Goal: Task Accomplishment & Management: Manage account settings

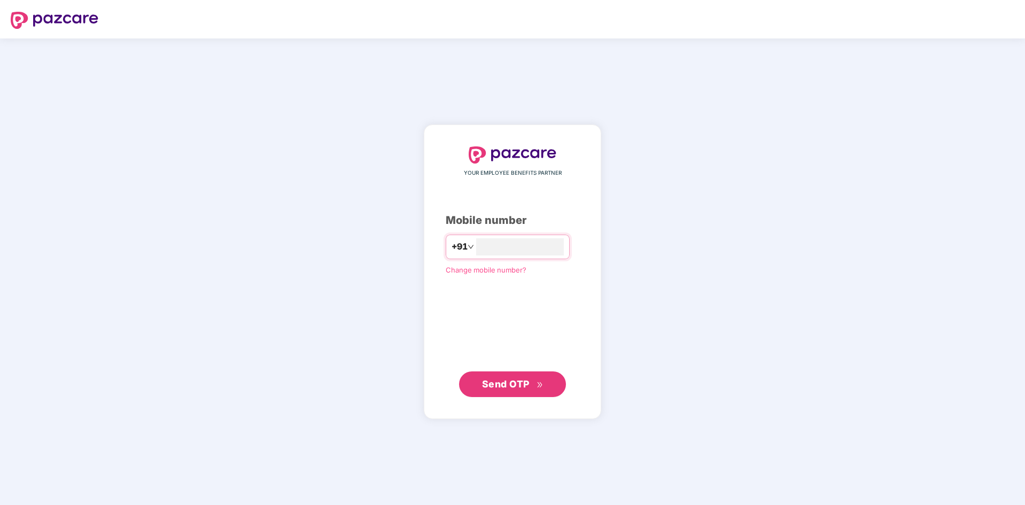
type input "**********"
click at [521, 385] on span "Send OTP" at bounding box center [506, 383] width 48 height 11
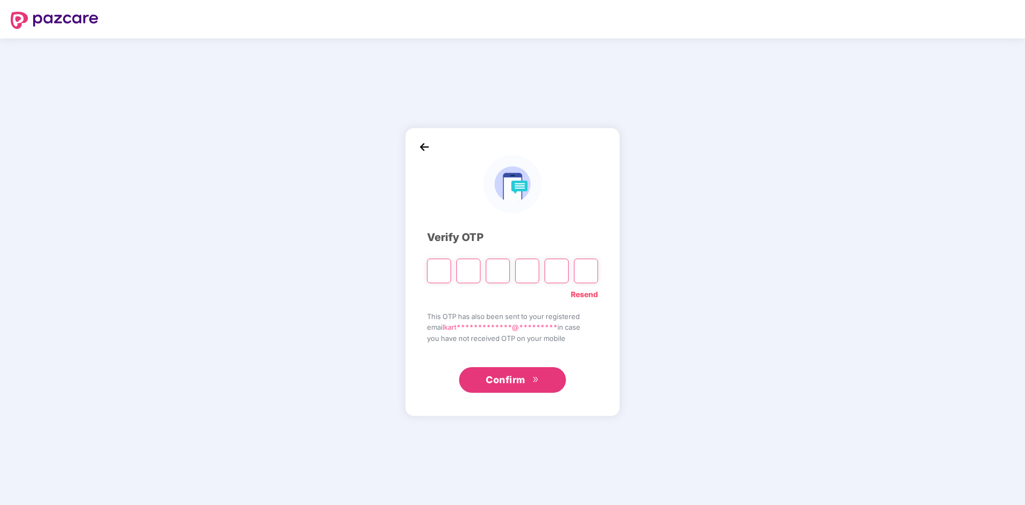
type input "*"
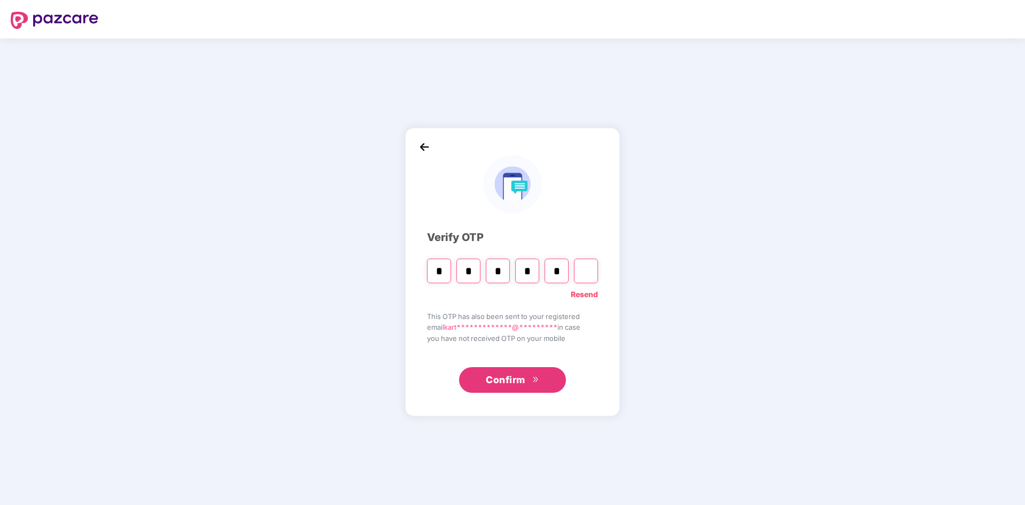
type input "*"
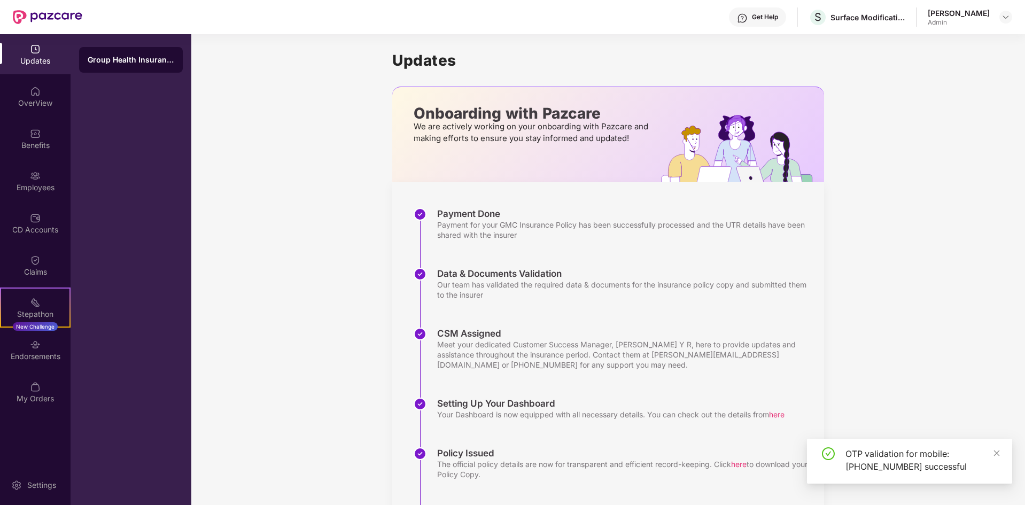
click at [1001, 452] on div "OTP validation for mobile: [PHONE_NUMBER] successful" at bounding box center [909, 461] width 205 height 45
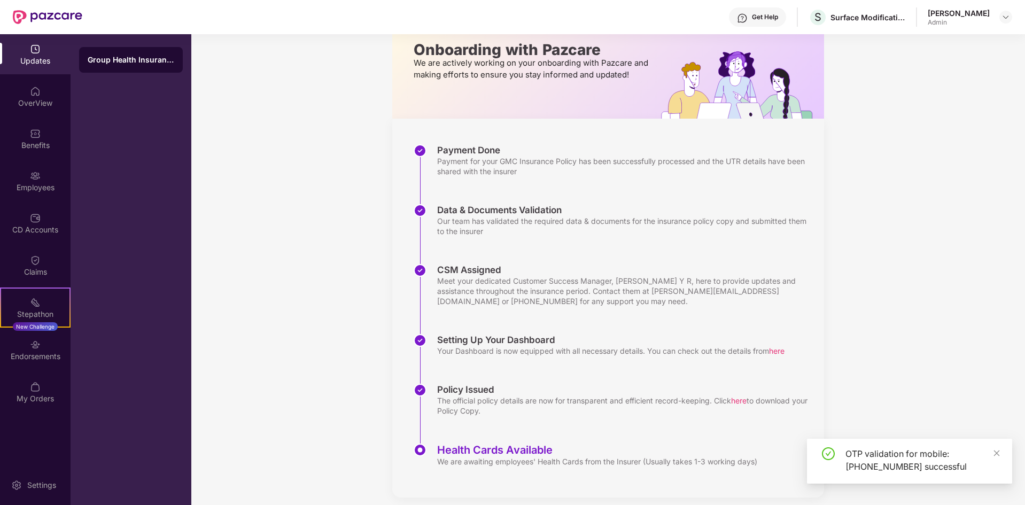
scroll to position [73, 0]
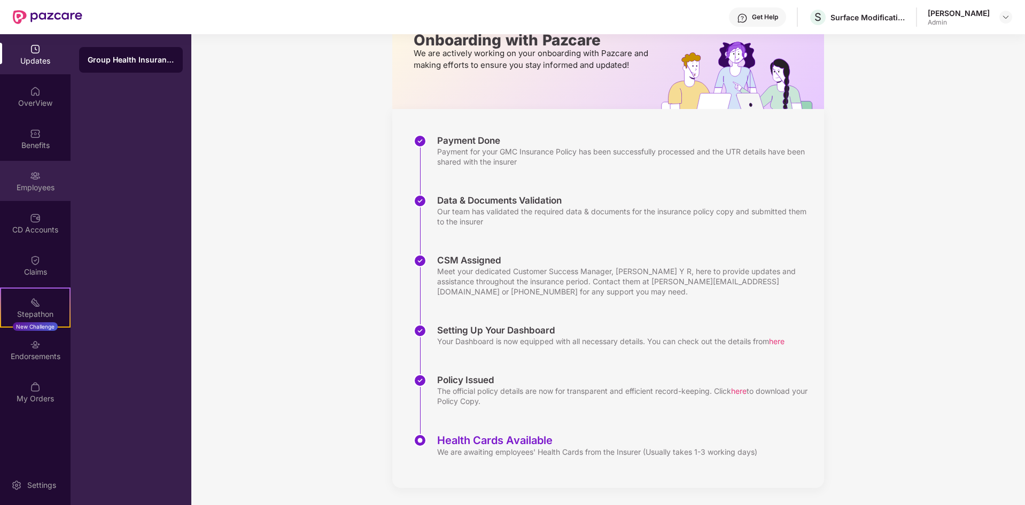
click at [30, 183] on div "Employees" at bounding box center [35, 187] width 71 height 11
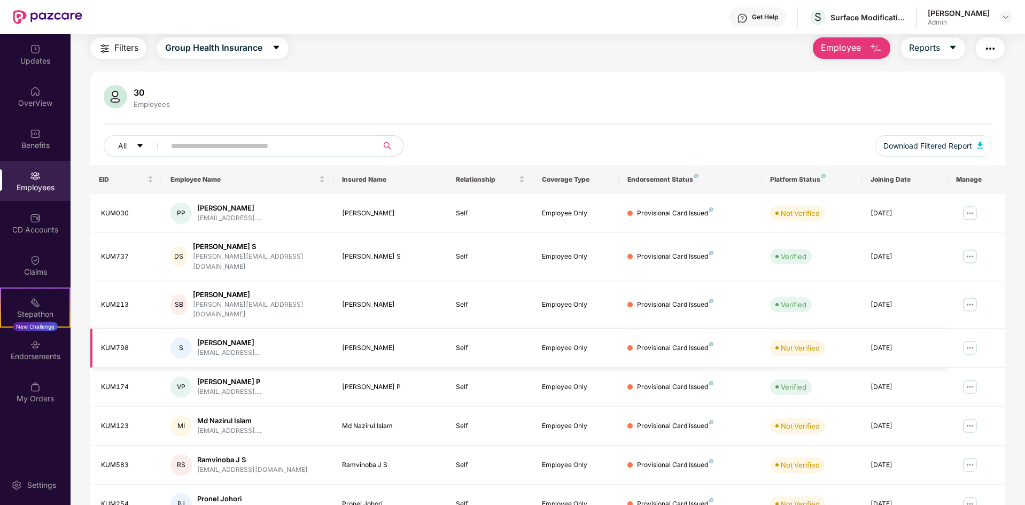
scroll to position [73, 0]
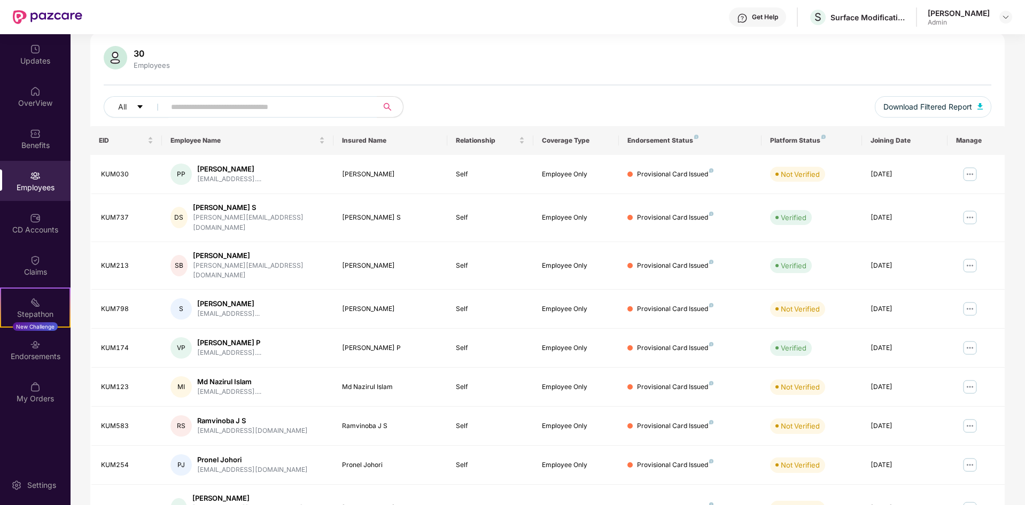
click at [814, 144] on div "Platform Status" at bounding box center [811, 140] width 83 height 9
click at [815, 141] on div "Platform Status" at bounding box center [811, 140] width 83 height 9
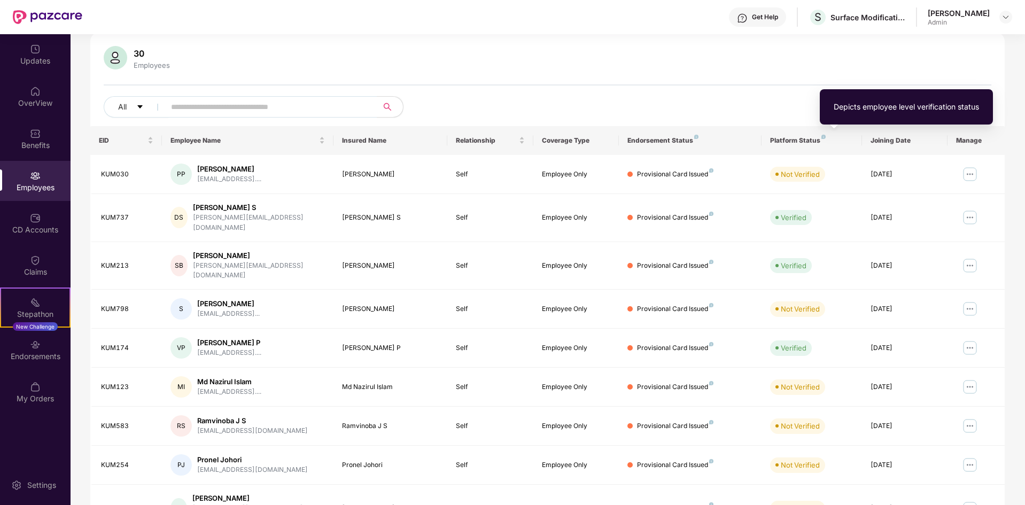
click at [824, 136] on img at bounding box center [824, 137] width 4 height 4
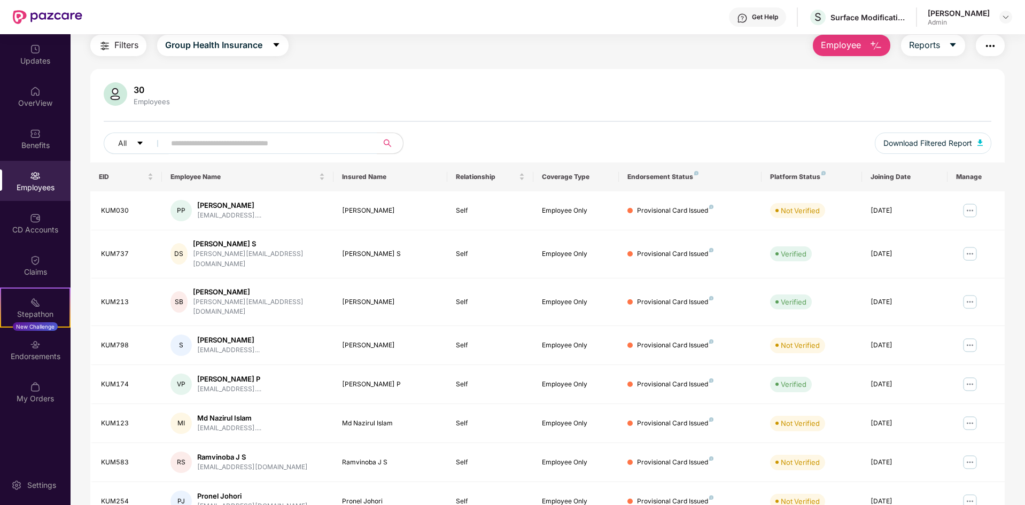
scroll to position [0, 0]
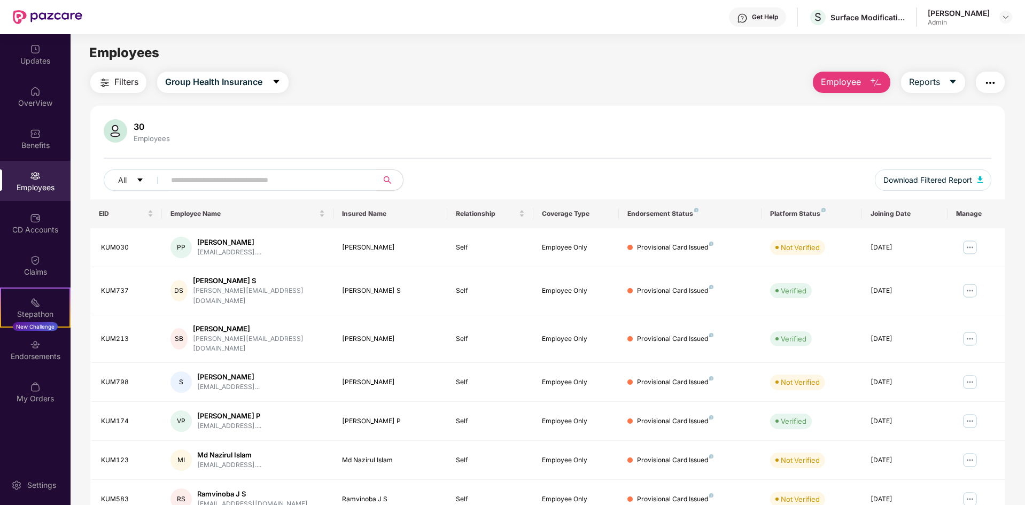
click at [978, 80] on button "button" at bounding box center [990, 82] width 29 height 21
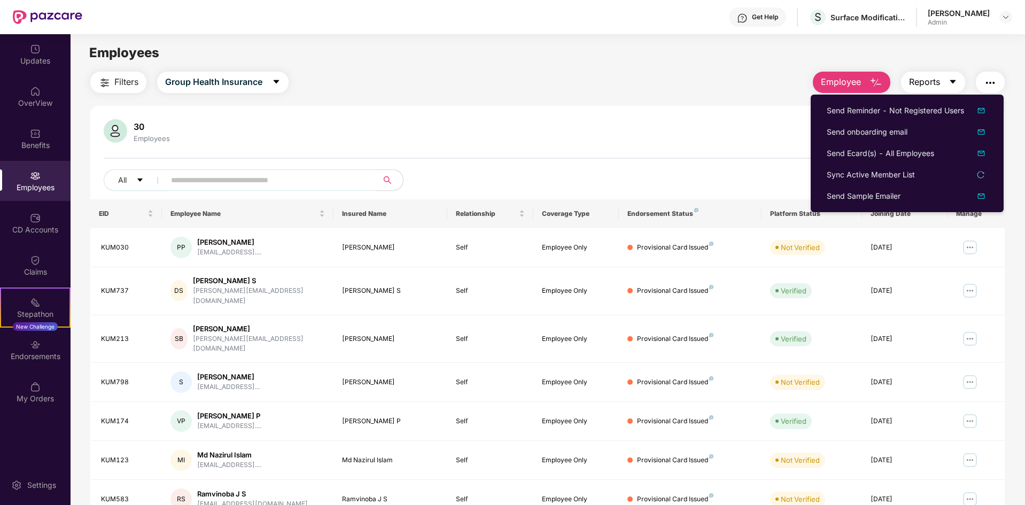
click at [953, 85] on icon "caret-down" at bounding box center [953, 82] width 9 height 9
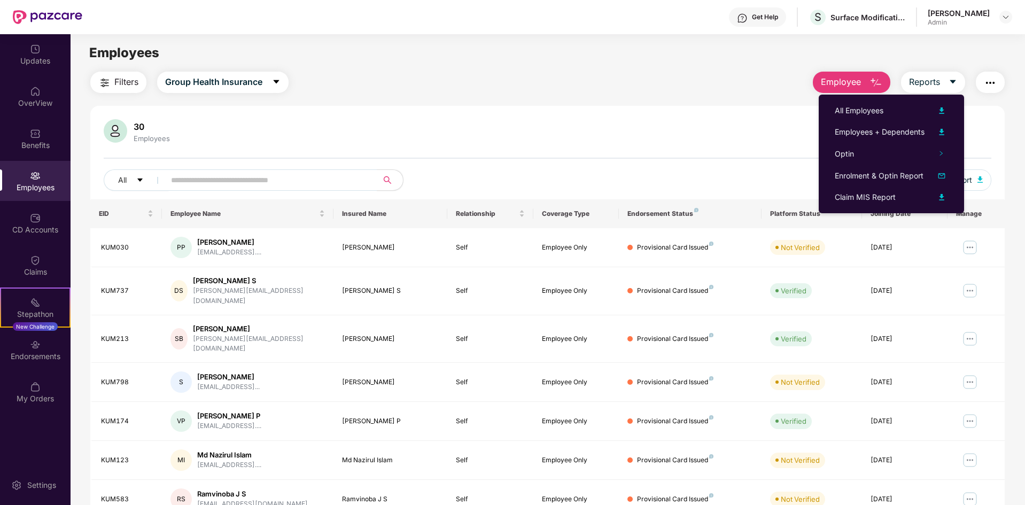
click at [981, 133] on div "30 Employees" at bounding box center [548, 132] width 888 height 26
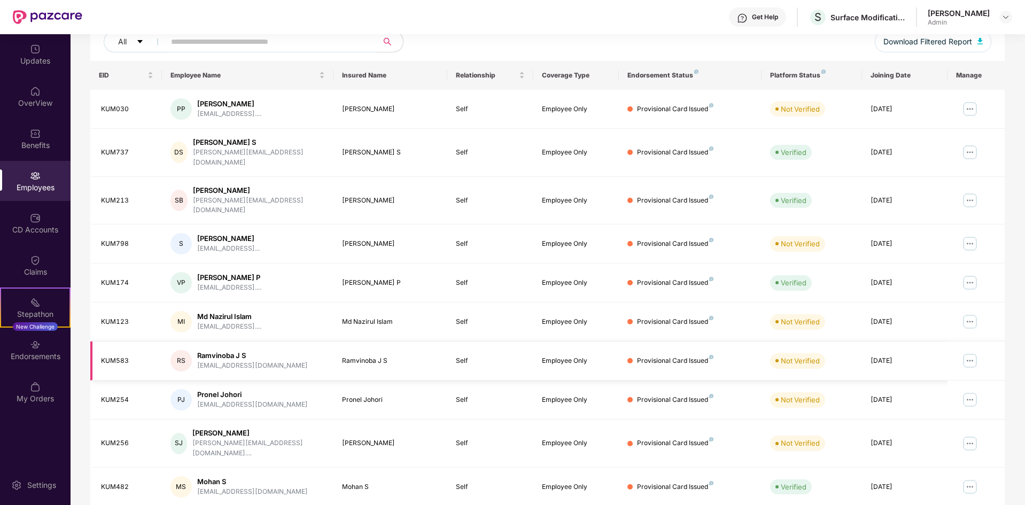
scroll to position [152, 0]
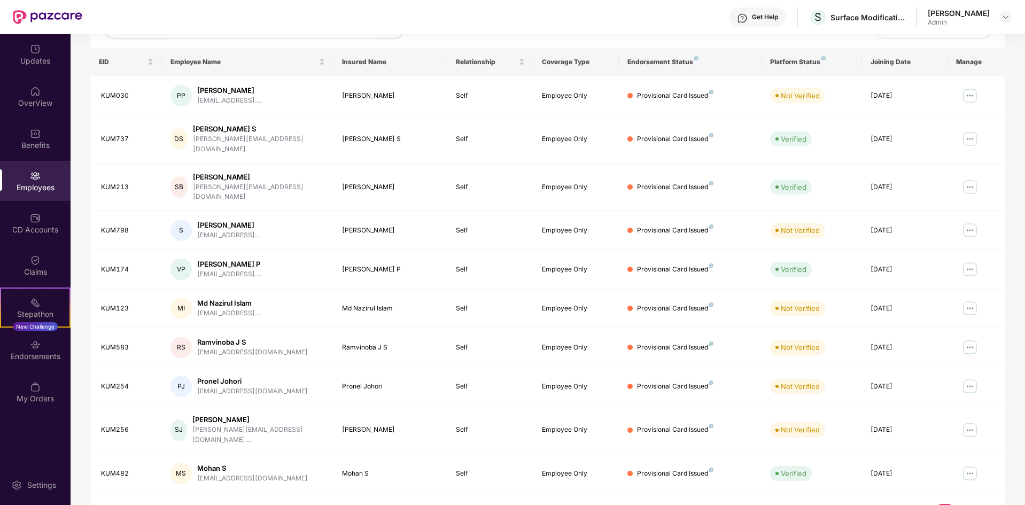
click at [964, 504] on link "2" at bounding box center [962, 512] width 17 height 16
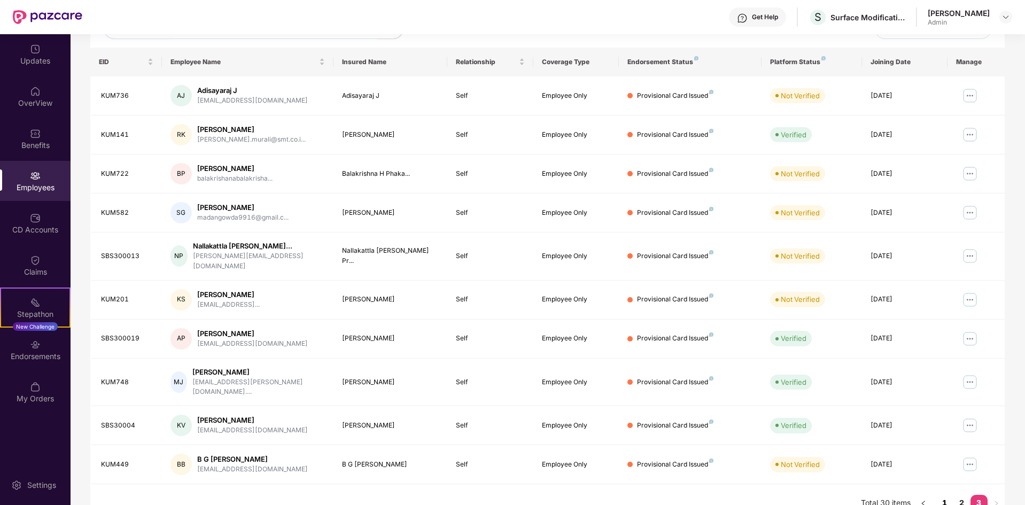
click at [945, 495] on link "1" at bounding box center [945, 503] width 17 height 16
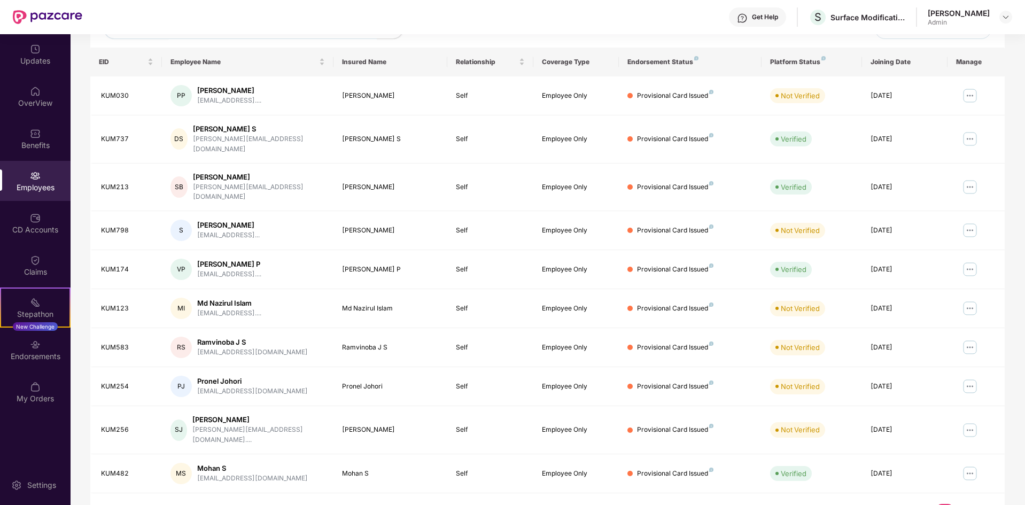
click at [959, 504] on link "2" at bounding box center [962, 512] width 17 height 16
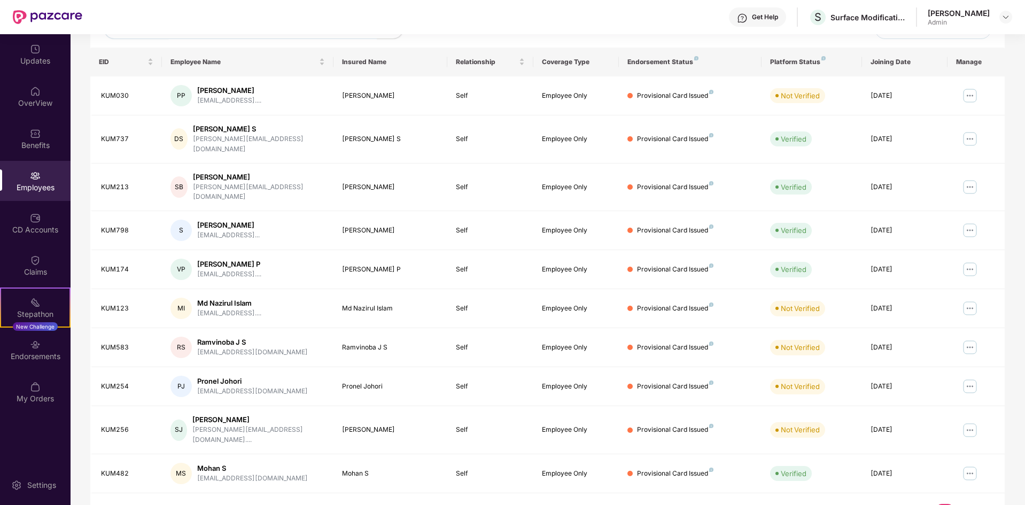
click at [962, 504] on link "2" at bounding box center [962, 512] width 17 height 16
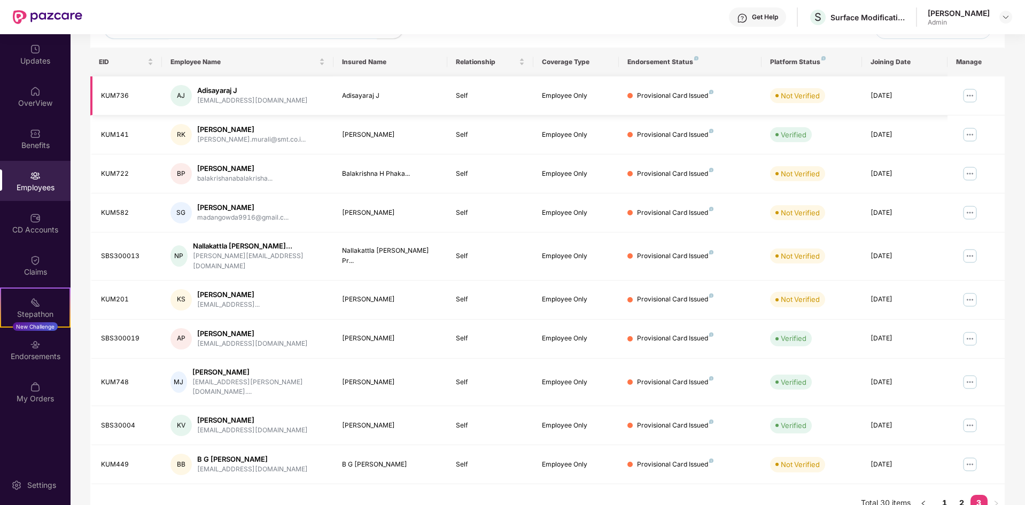
click at [970, 92] on img at bounding box center [970, 95] width 17 height 17
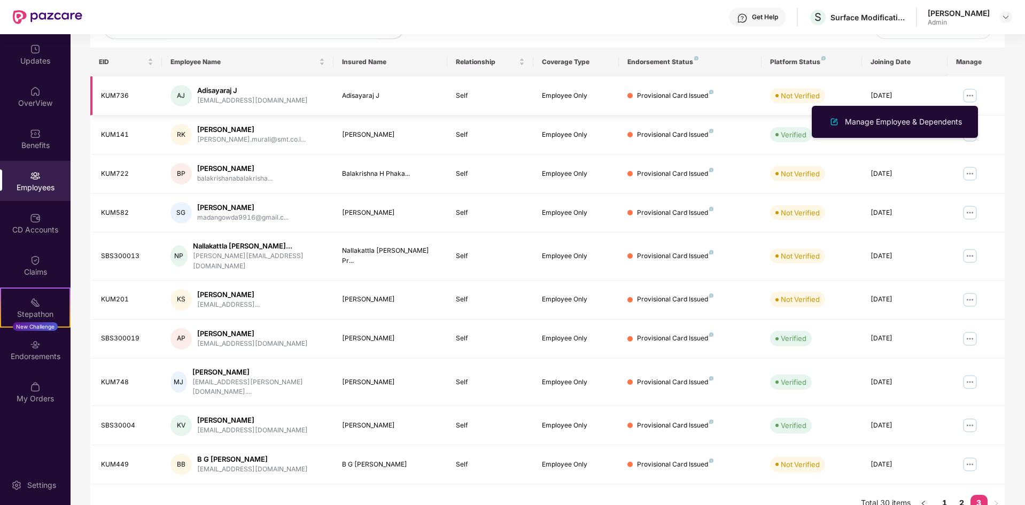
click at [970, 92] on img at bounding box center [970, 95] width 17 height 17
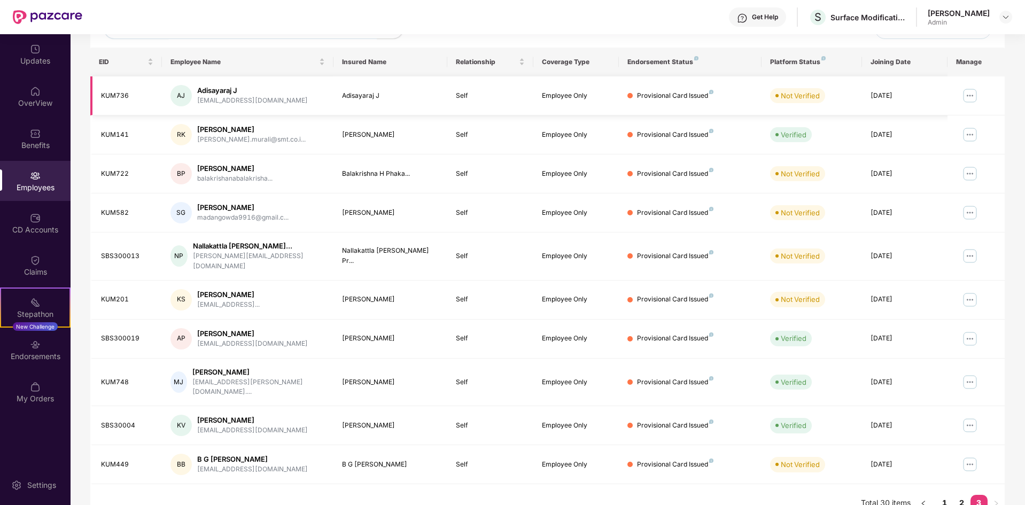
click at [679, 95] on div "Provisional Card Issued" at bounding box center [675, 96] width 76 height 10
click at [629, 96] on div at bounding box center [630, 95] width 5 height 5
click at [710, 92] on img at bounding box center [711, 92] width 4 height 4
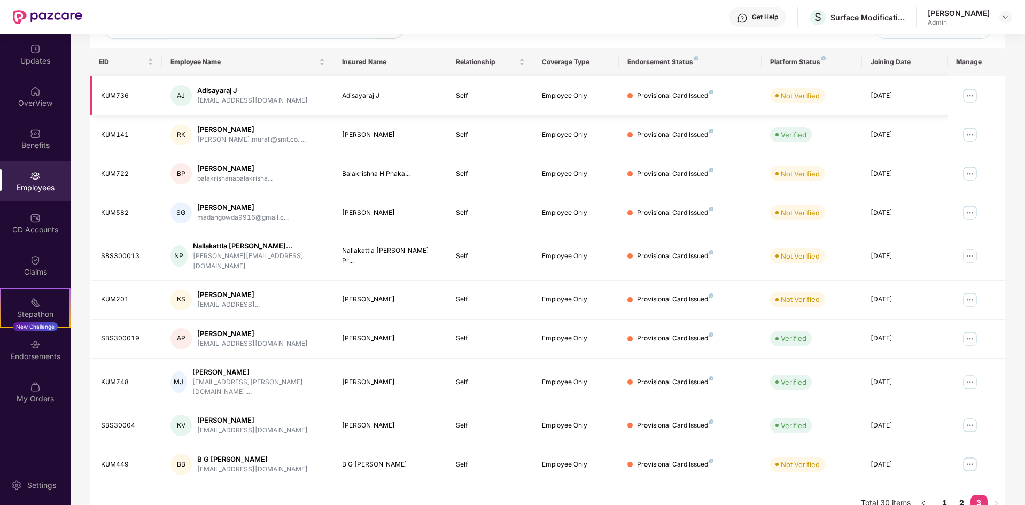
click at [683, 103] on td "Provisional Card Issued" at bounding box center [690, 95] width 143 height 39
click at [38, 220] on img at bounding box center [35, 218] width 11 height 11
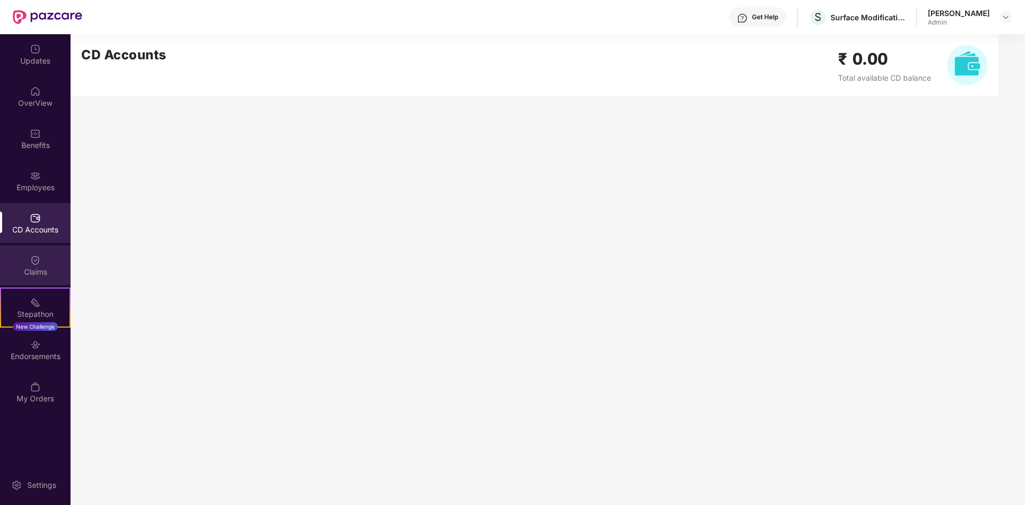
click at [37, 262] on img at bounding box center [35, 260] width 11 height 11
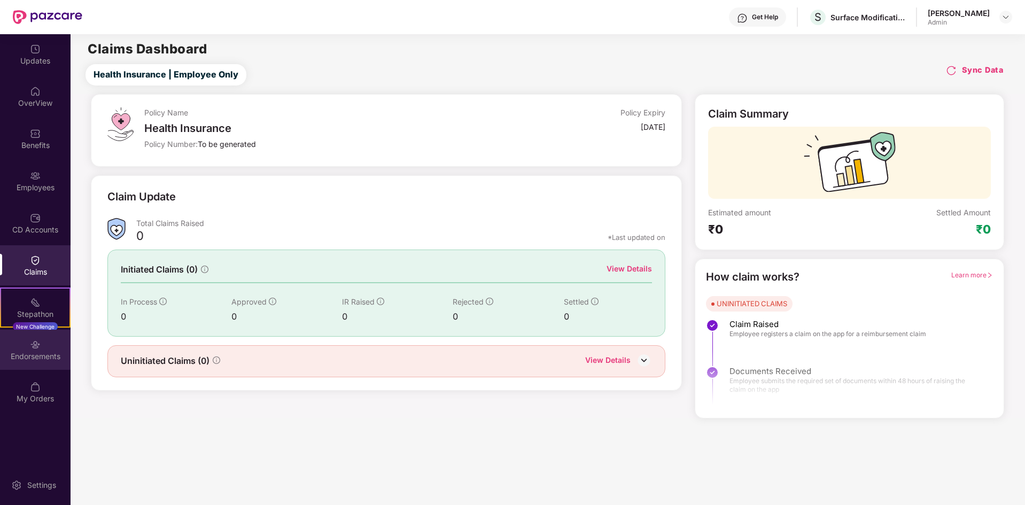
click at [46, 351] on div "Endorsements" at bounding box center [35, 356] width 71 height 11
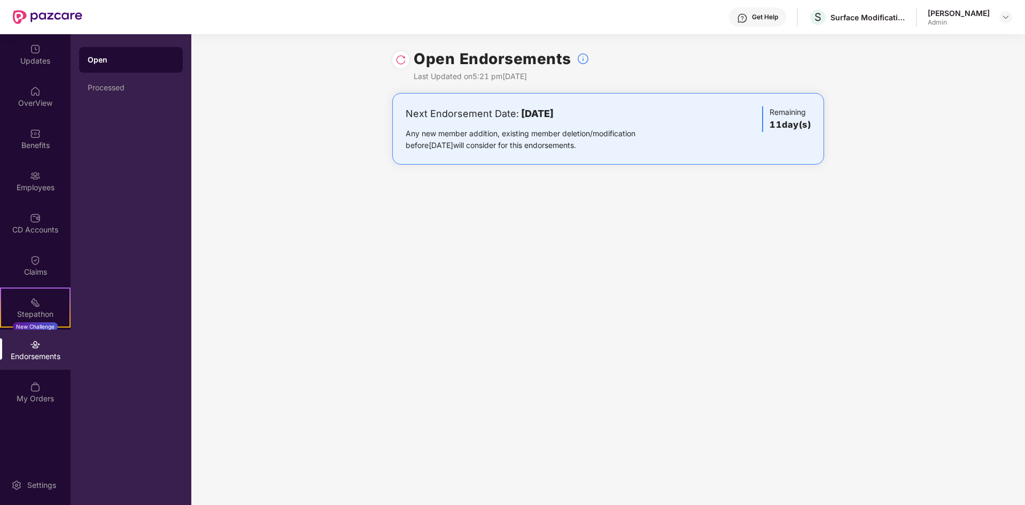
click at [45, 349] on div "Endorsements" at bounding box center [35, 350] width 71 height 40
click at [29, 56] on div "Updates" at bounding box center [35, 61] width 71 height 11
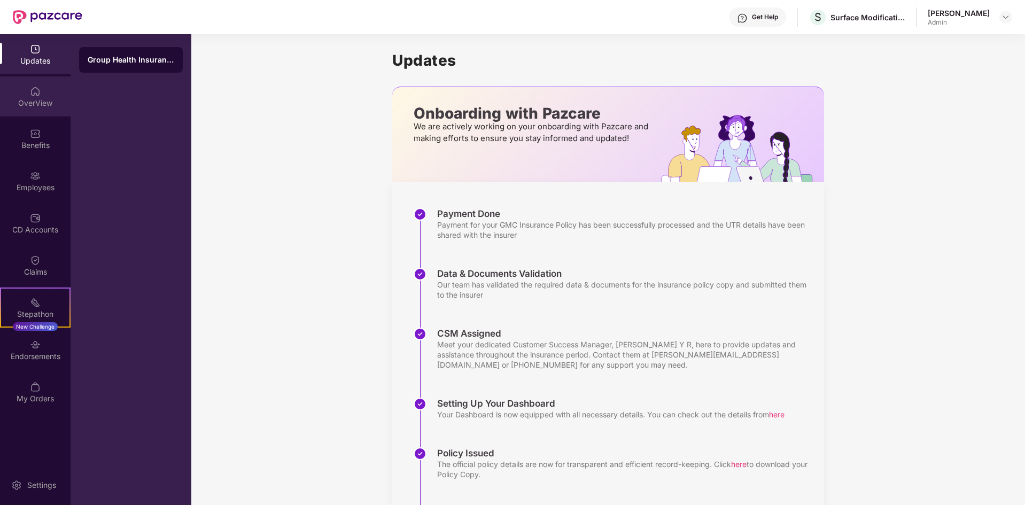
click at [38, 89] on img at bounding box center [35, 91] width 11 height 11
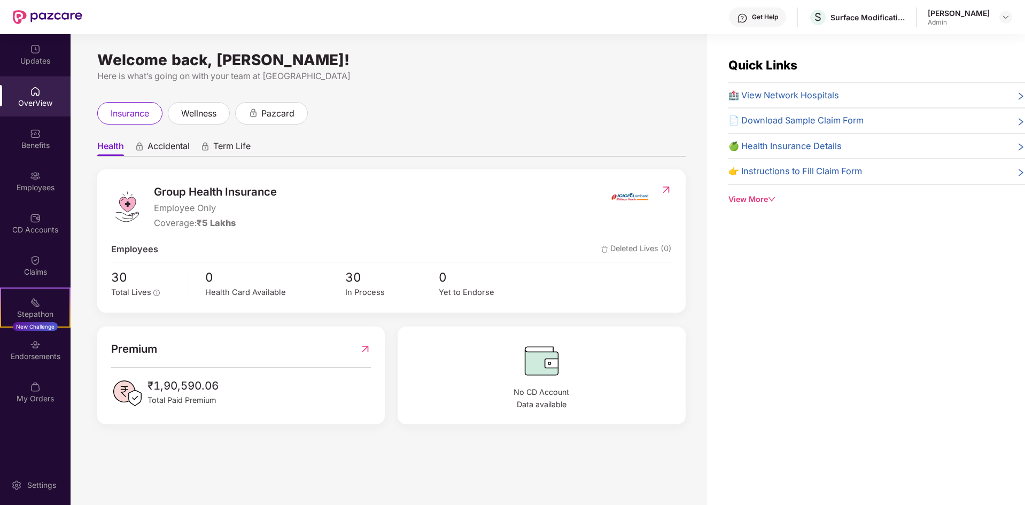
click at [667, 189] on img at bounding box center [666, 189] width 11 height 11
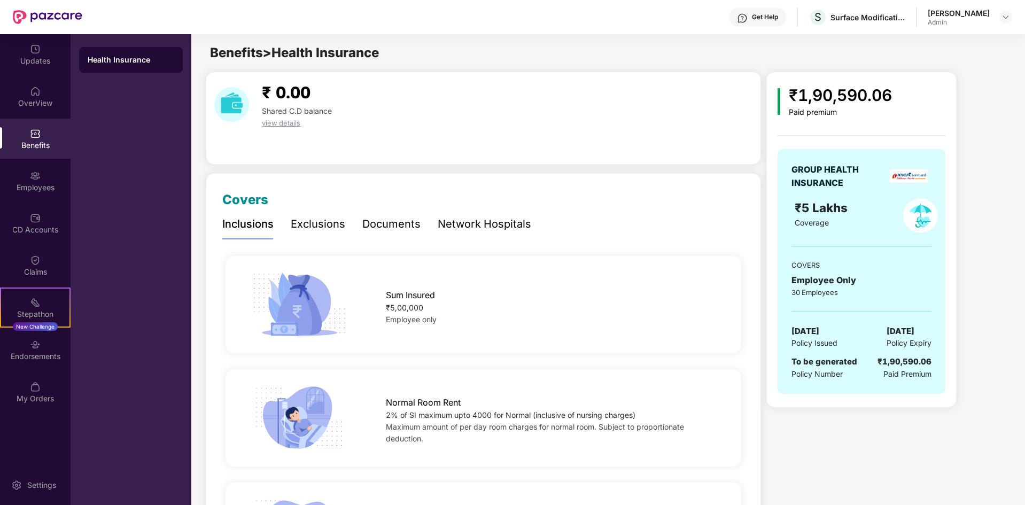
click at [38, 130] on img at bounding box center [35, 133] width 11 height 11
click at [388, 221] on div "Documents" at bounding box center [391, 224] width 58 height 17
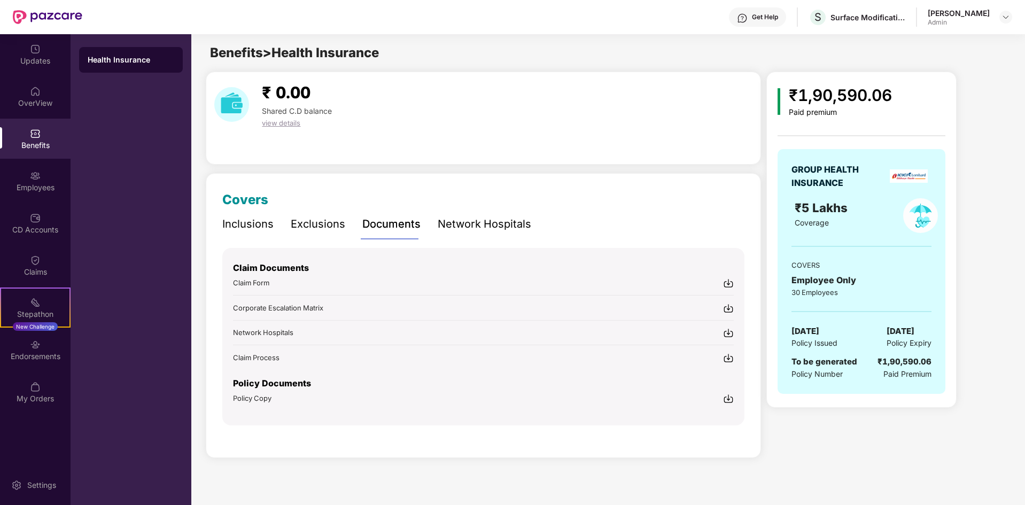
click at [486, 227] on div "Network Hospitals" at bounding box center [485, 224] width 94 height 17
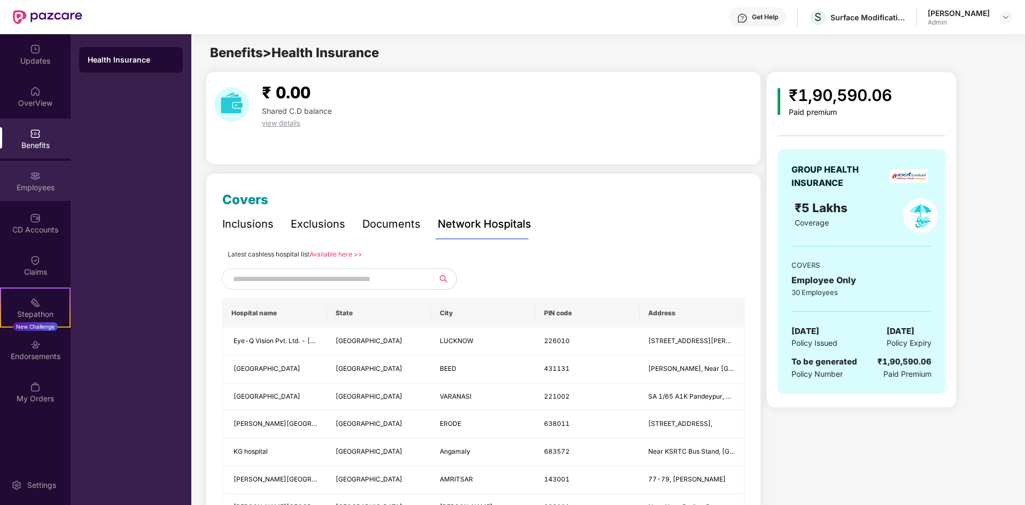
click at [38, 173] on img at bounding box center [35, 176] width 11 height 11
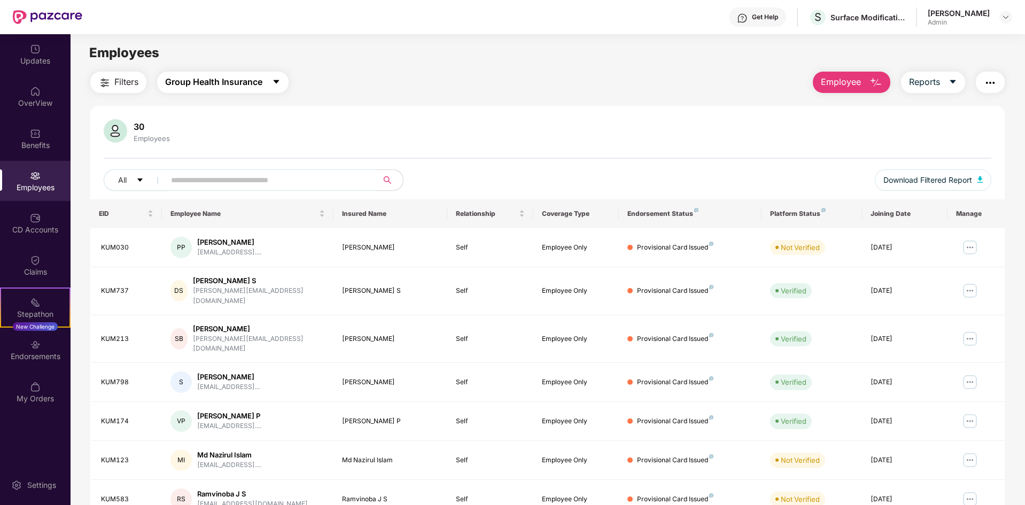
click at [282, 76] on button "Group Health Insurance" at bounding box center [223, 82] width 132 height 21
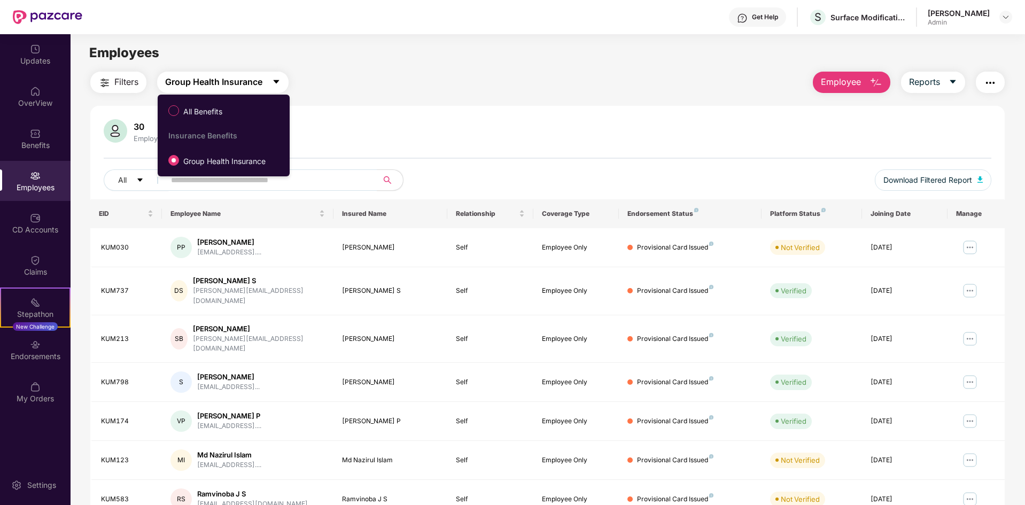
click at [282, 76] on button "Group Health Insurance" at bounding box center [223, 82] width 132 height 21
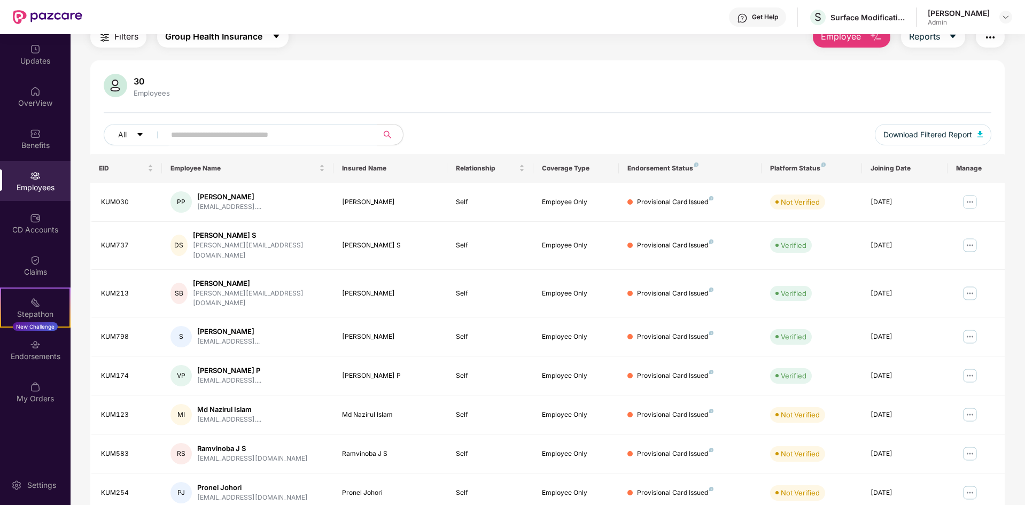
scroll to position [152, 0]
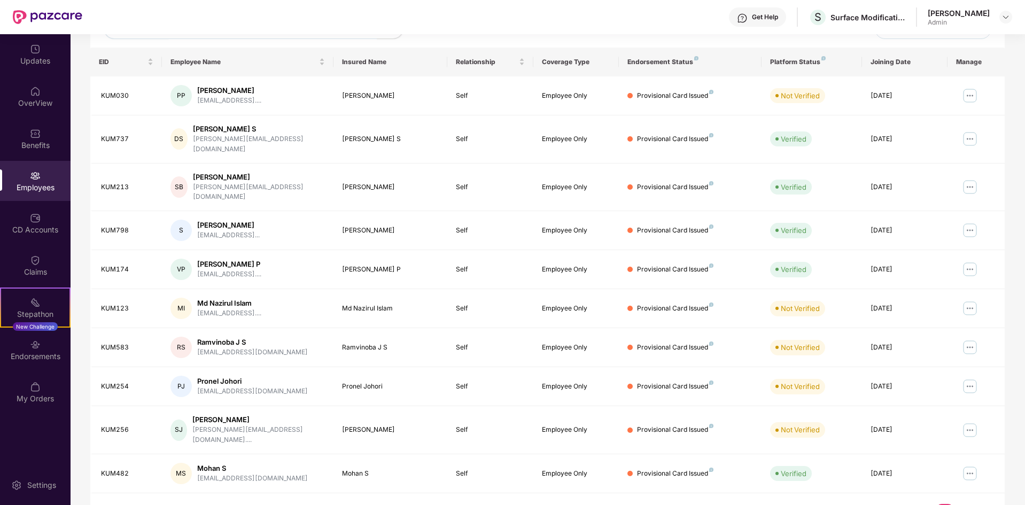
click at [966, 504] on link "2" at bounding box center [962, 512] width 17 height 16
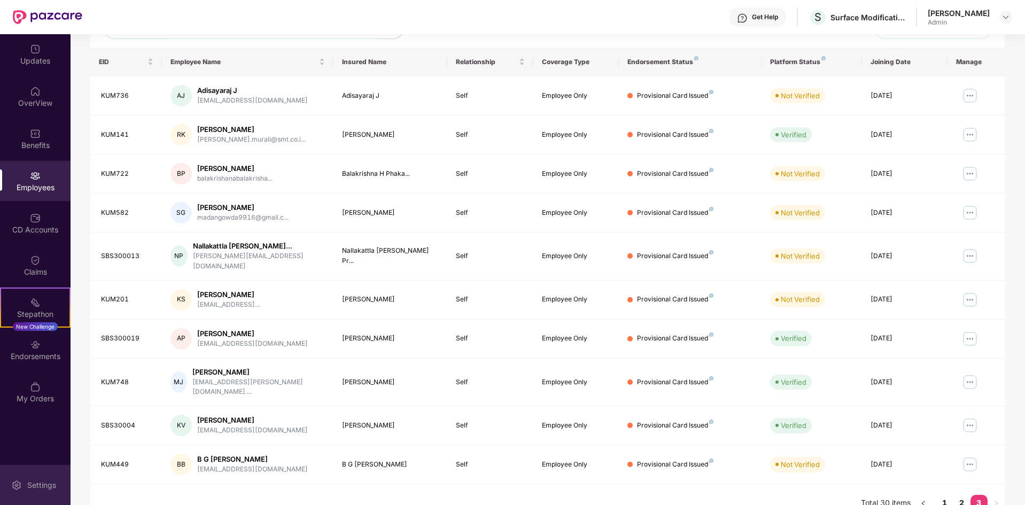
click at [28, 488] on div "Settings" at bounding box center [41, 485] width 35 height 11
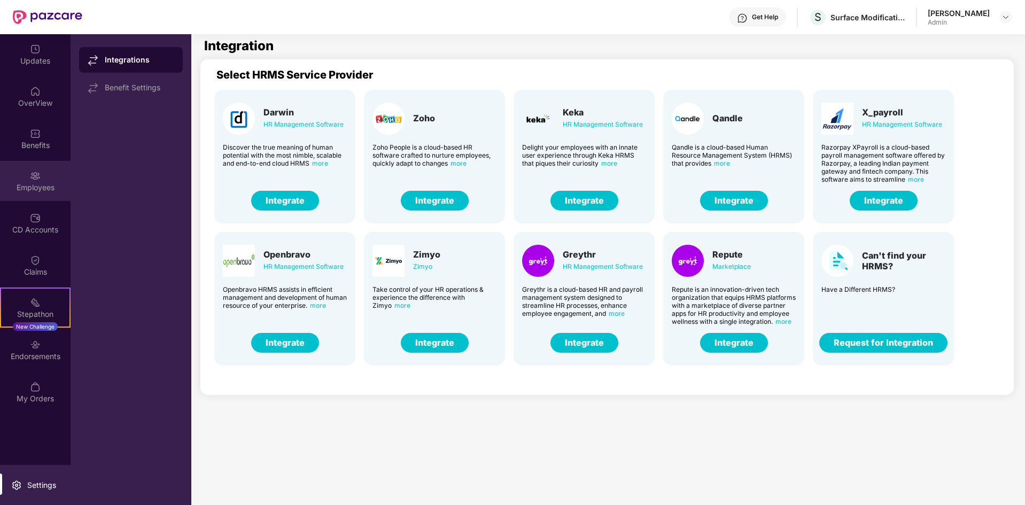
click at [40, 180] on img at bounding box center [35, 176] width 11 height 11
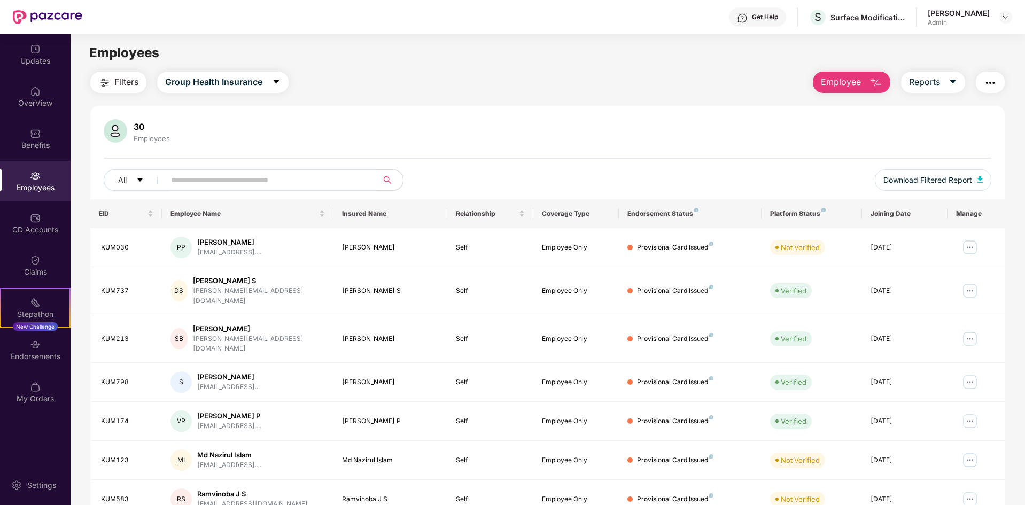
click at [987, 82] on img "button" at bounding box center [990, 82] width 13 height 13
click at [1008, 18] on img at bounding box center [1006, 17] width 9 height 9
click at [930, 93] on div "[PERSON_NAME]" at bounding box center [947, 93] width 62 height 10
click at [853, 16] on div "Surface Modification Technologies" at bounding box center [868, 17] width 75 height 10
click at [970, 374] on img at bounding box center [970, 382] width 17 height 17
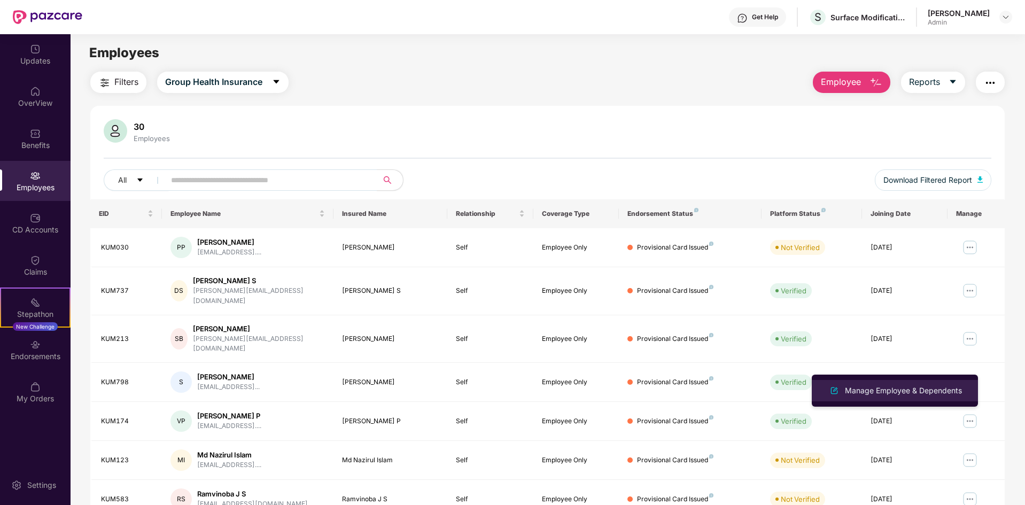
click at [907, 394] on div "Manage Employee & Dependents" at bounding box center [903, 391] width 121 height 12
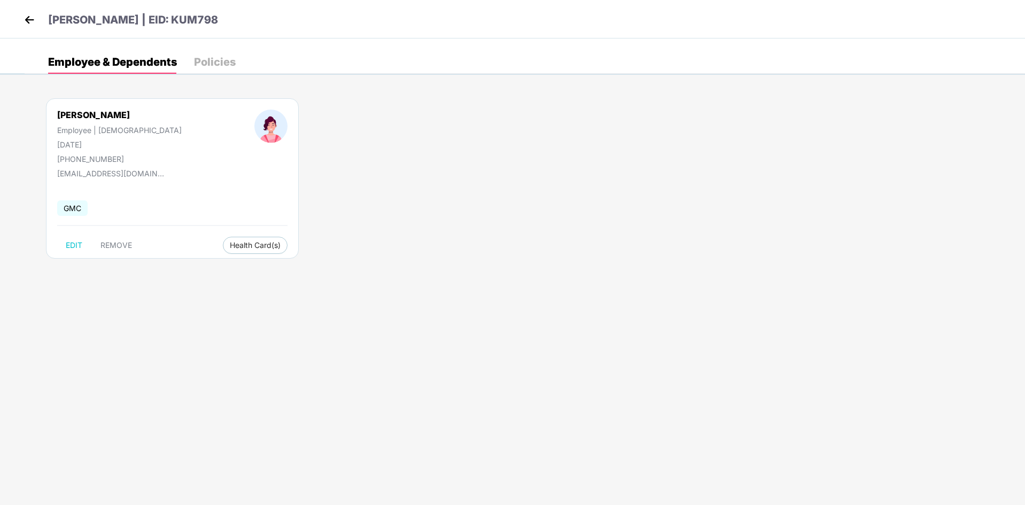
click at [33, 18] on img at bounding box center [29, 20] width 16 height 16
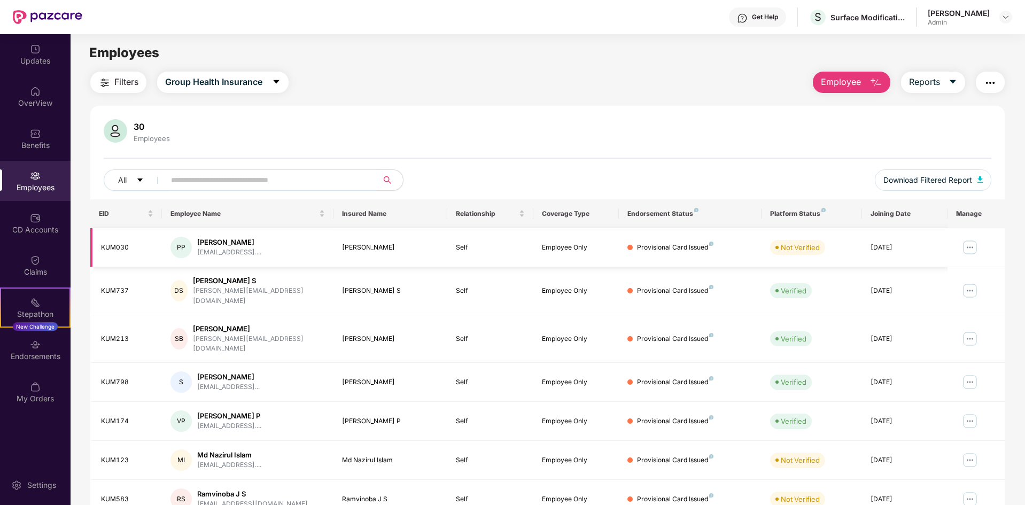
click at [973, 245] on img at bounding box center [970, 247] width 17 height 17
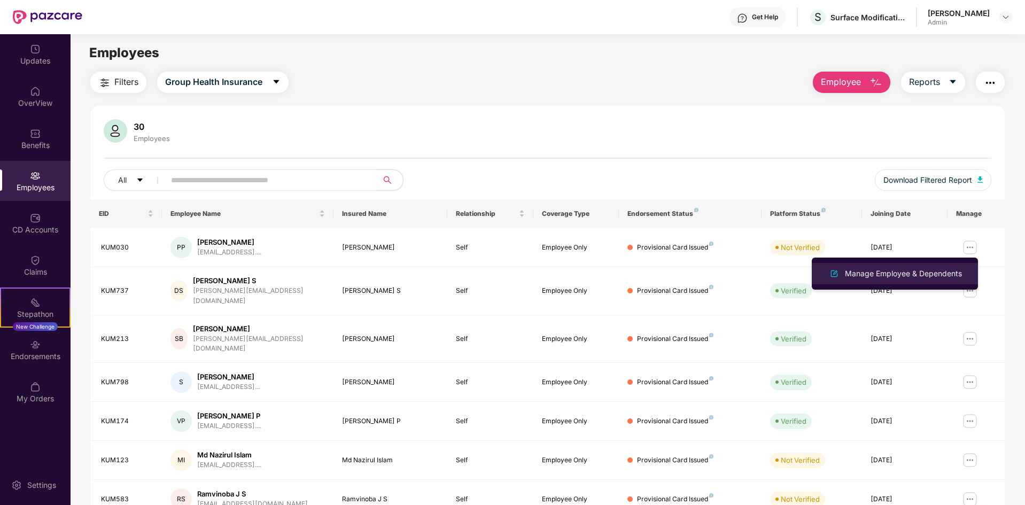
click at [901, 276] on div "Manage Employee & Dependents" at bounding box center [903, 274] width 121 height 12
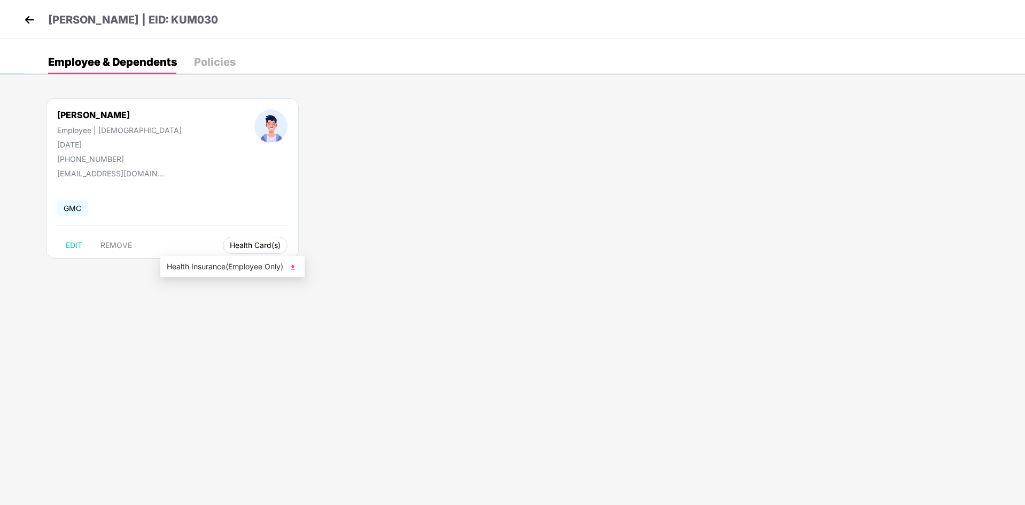
click at [230, 245] on span "Health Card(s)" at bounding box center [255, 245] width 51 height 5
click at [221, 61] on div "Policies" at bounding box center [215, 62] width 42 height 11
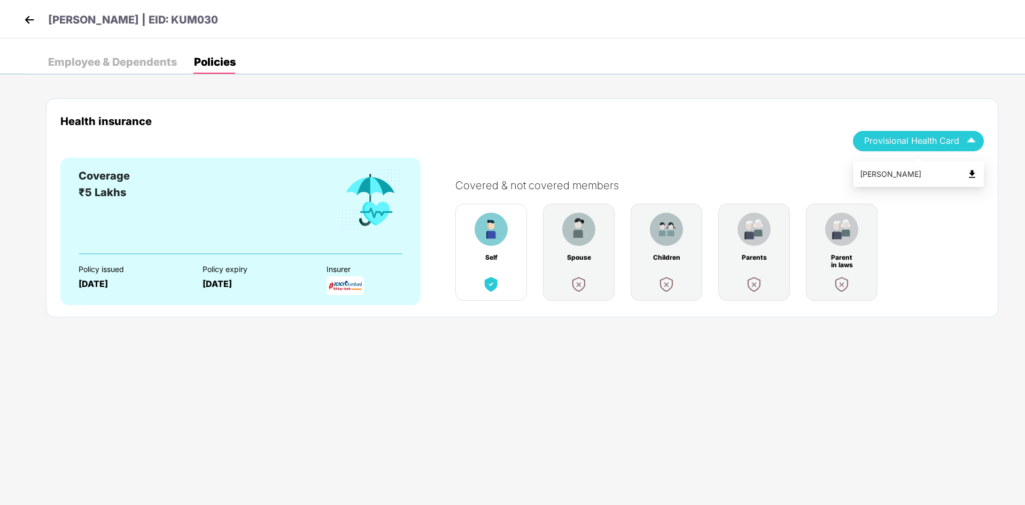
click at [970, 144] on img "button" at bounding box center [971, 141] width 19 height 19
click at [22, 21] on img at bounding box center [29, 20] width 16 height 16
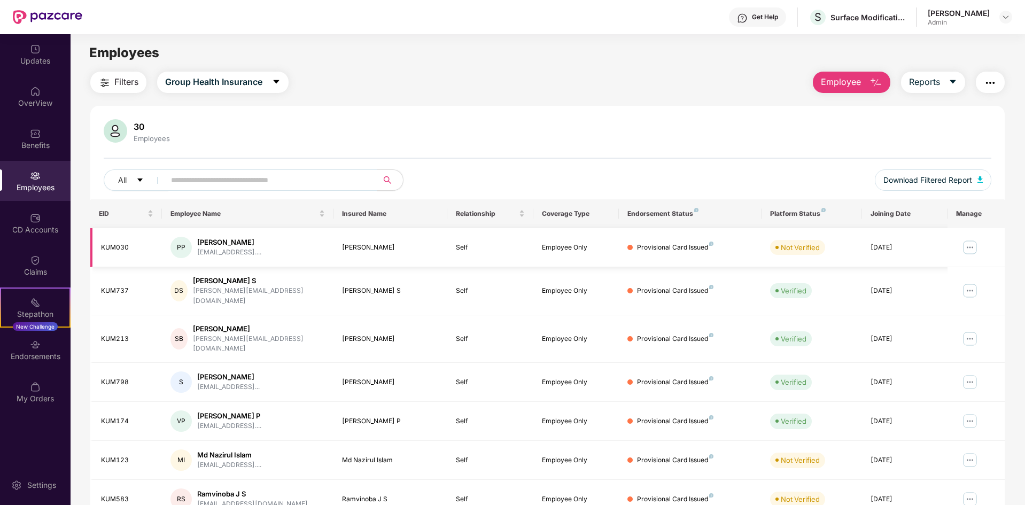
click at [969, 249] on img at bounding box center [970, 247] width 17 height 17
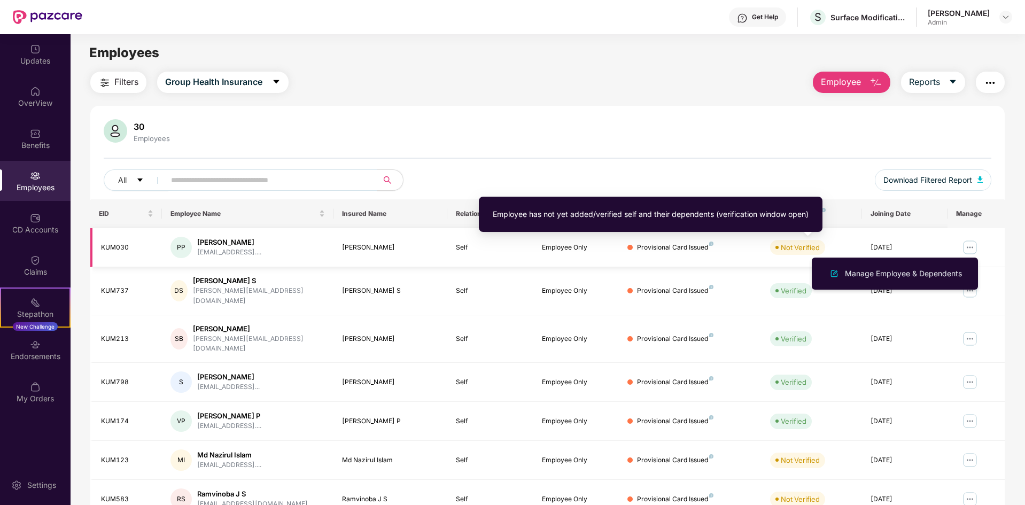
click at [793, 248] on div "Not Verified" at bounding box center [800, 247] width 39 height 11
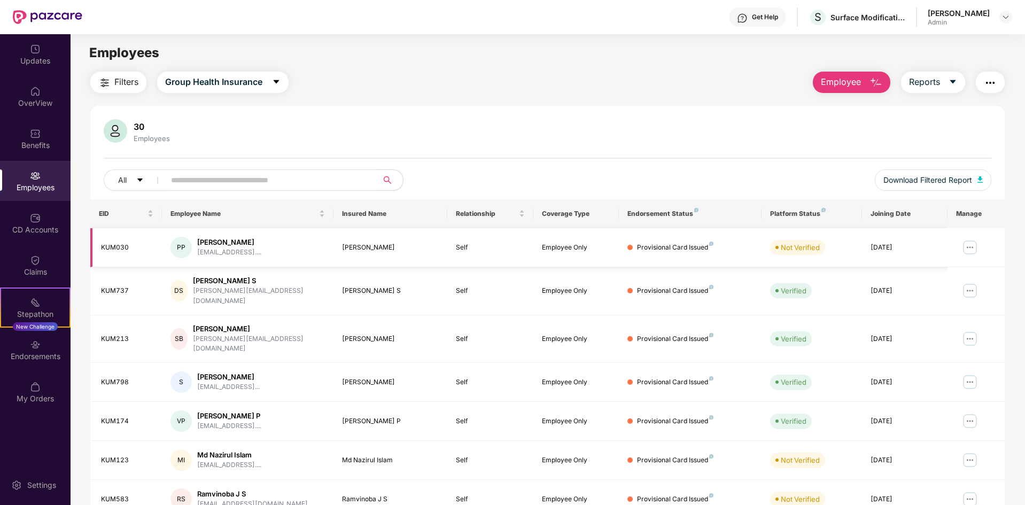
click at [840, 261] on td "Not Verified" at bounding box center [812, 247] width 100 height 39
click at [822, 206] on th "Platform Status" at bounding box center [812, 213] width 100 height 29
click at [801, 212] on div "Platform Status" at bounding box center [811, 214] width 83 height 9
click at [809, 248] on div "Not Verified" at bounding box center [800, 247] width 39 height 11
click at [1008, 19] on img at bounding box center [1006, 17] width 9 height 9
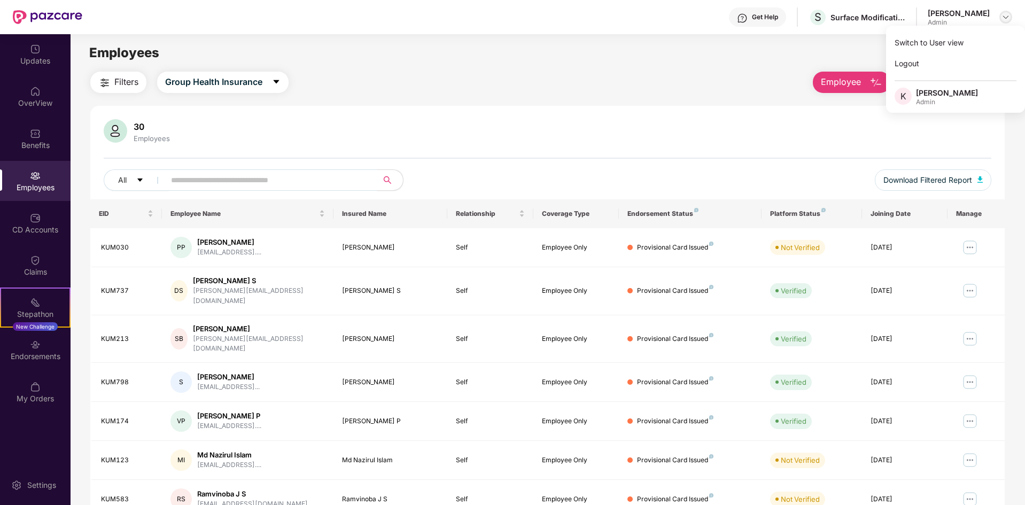
click at [1008, 19] on img at bounding box center [1006, 17] width 9 height 9
click at [969, 245] on img at bounding box center [970, 247] width 17 height 17
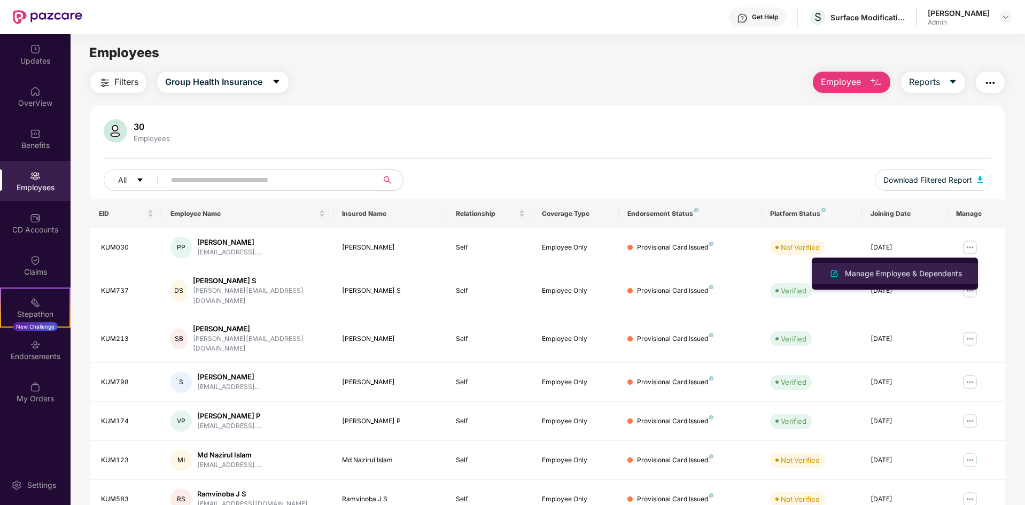
click at [918, 274] on div "Manage Employee & Dependents" at bounding box center [903, 274] width 121 height 12
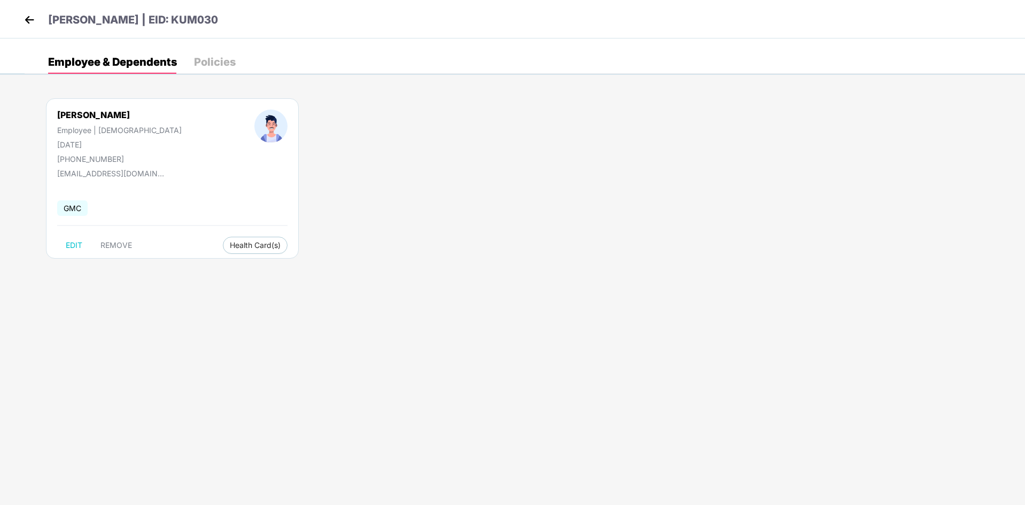
click at [71, 205] on span "GMC" at bounding box center [72, 208] width 30 height 16
click at [71, 245] on span "EDIT" at bounding box center [74, 245] width 17 height 9
select select "****"
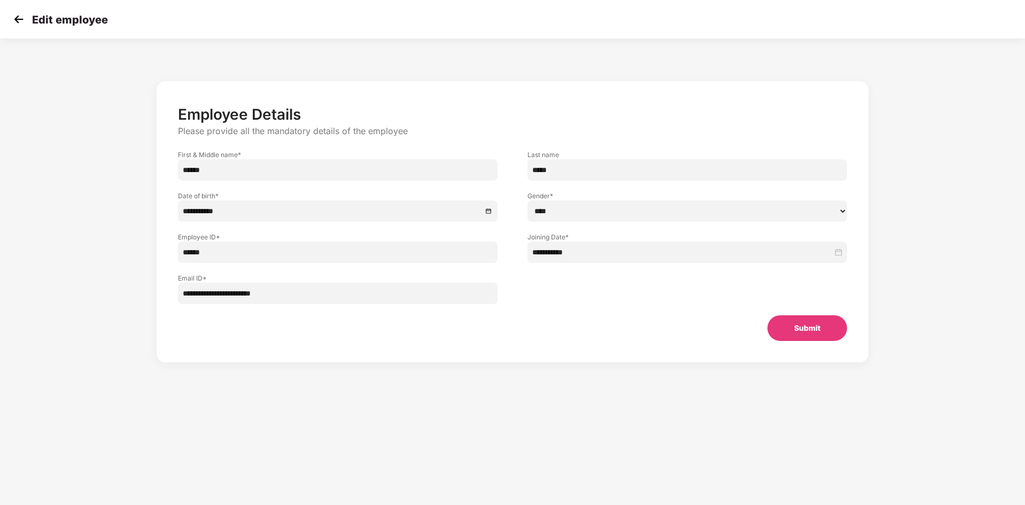
click at [807, 322] on button "Submit" at bounding box center [808, 328] width 80 height 26
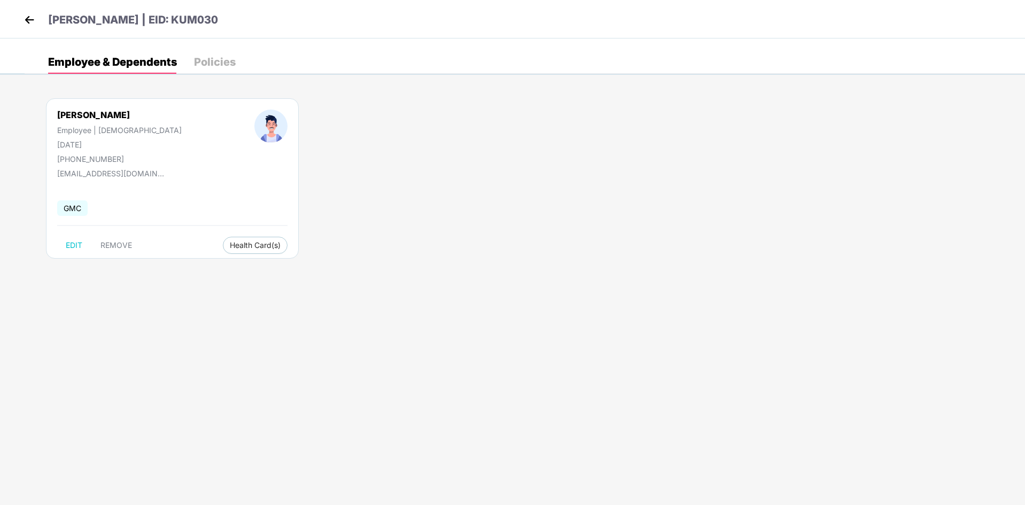
click at [26, 26] on img at bounding box center [29, 20] width 16 height 16
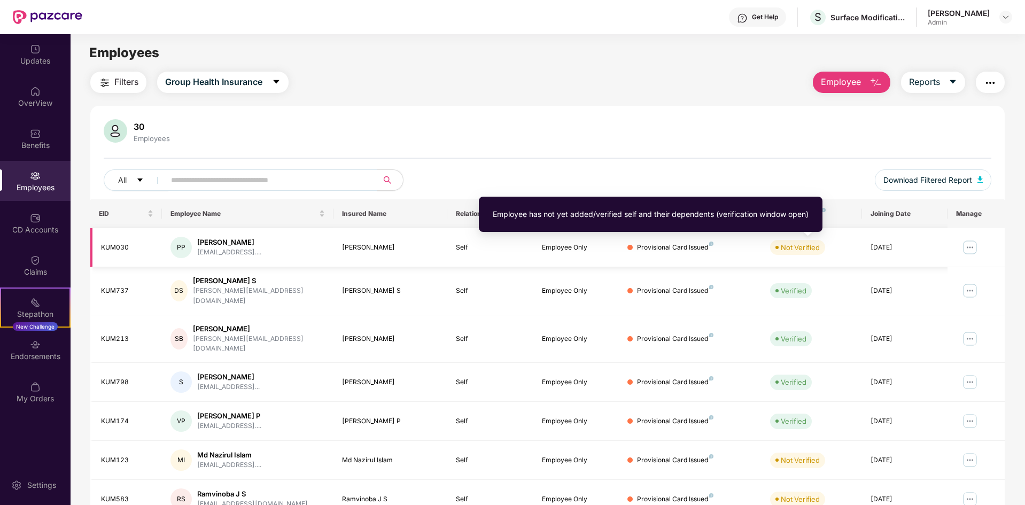
click at [790, 245] on div "Not Verified" at bounding box center [800, 247] width 39 height 11
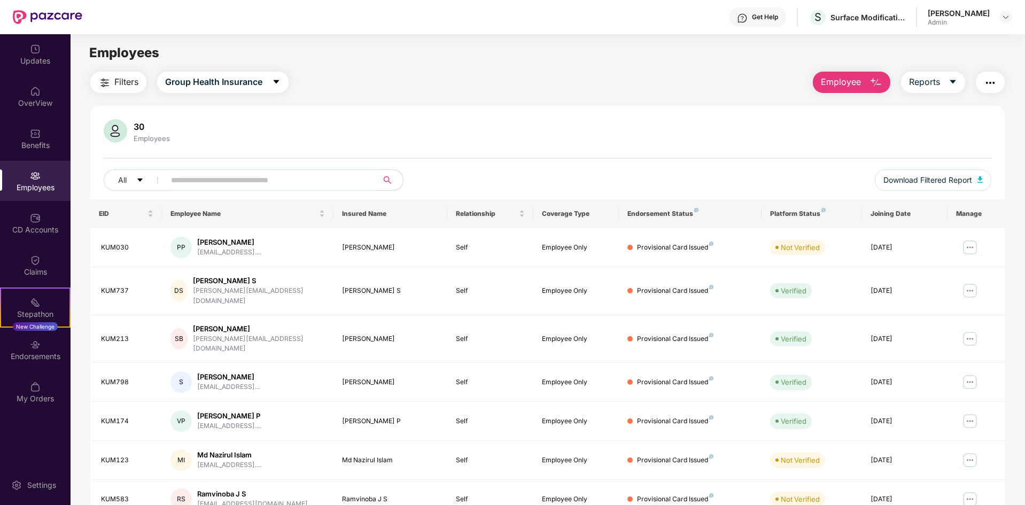
click at [522, 177] on div "All" at bounding box center [363, 179] width 518 height 21
click at [520, 215] on div "Relationship" at bounding box center [490, 213] width 68 height 10
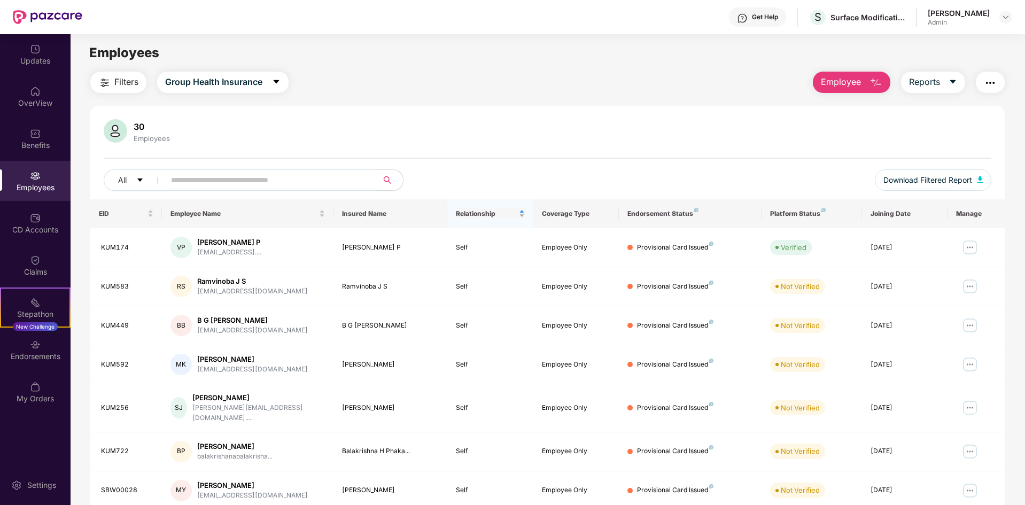
click at [520, 215] on div "Relationship" at bounding box center [490, 213] width 68 height 10
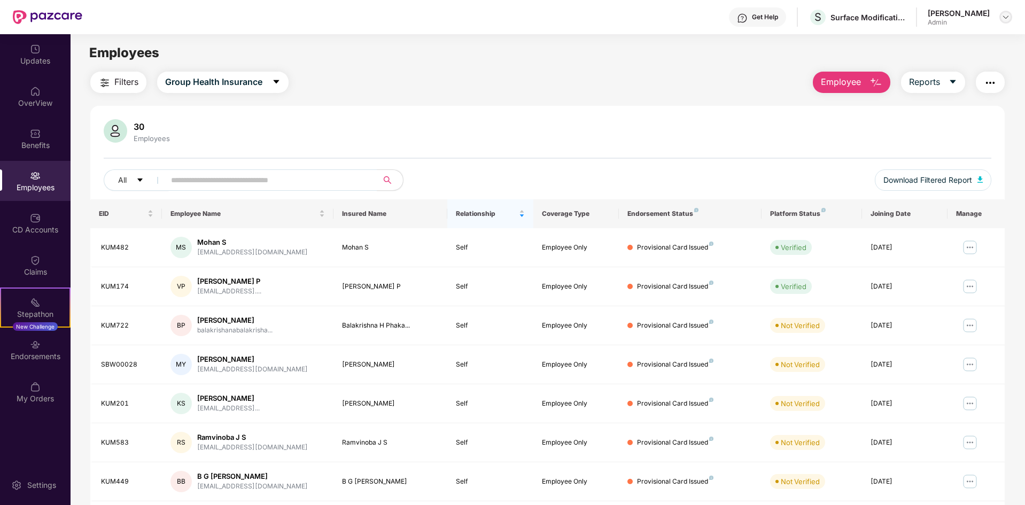
click at [1005, 14] on img at bounding box center [1006, 17] width 9 height 9
click at [913, 61] on div "Logout" at bounding box center [955, 63] width 139 height 21
